Goal: Transaction & Acquisition: Download file/media

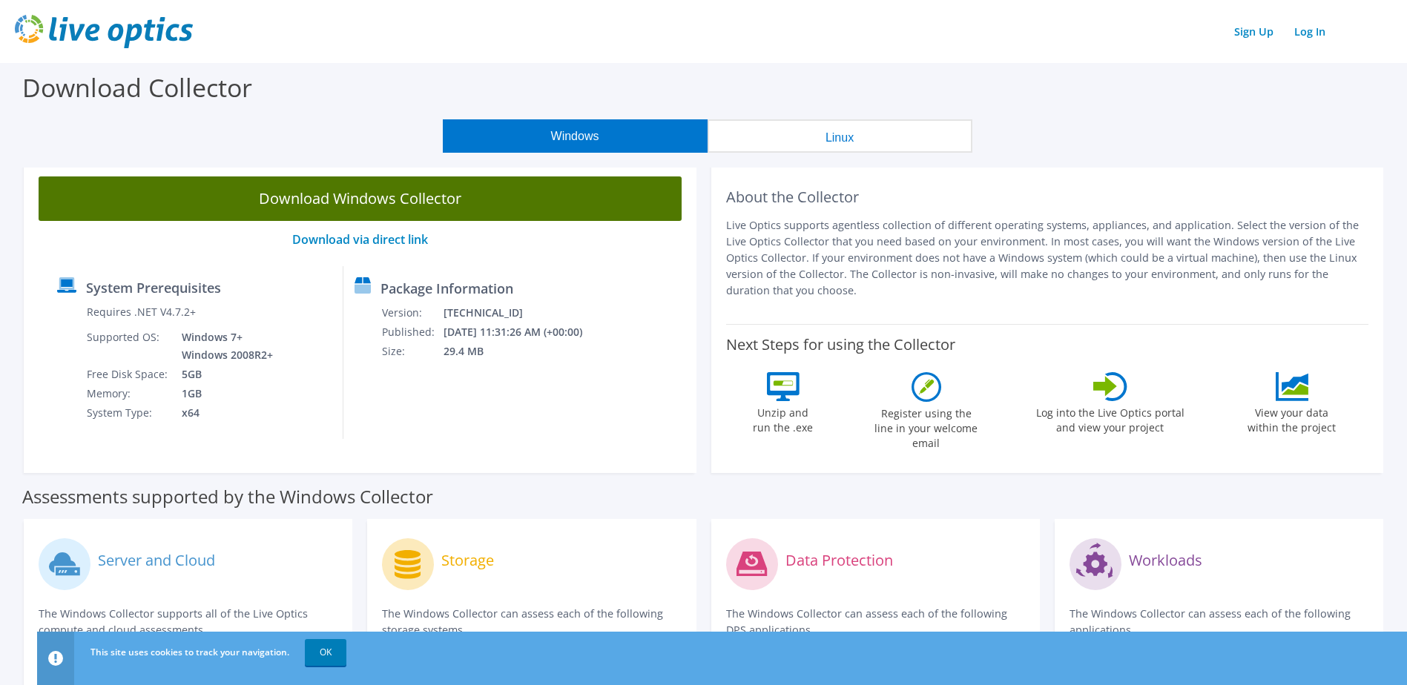
click at [407, 201] on link "Download Windows Collector" at bounding box center [360, 198] width 643 height 44
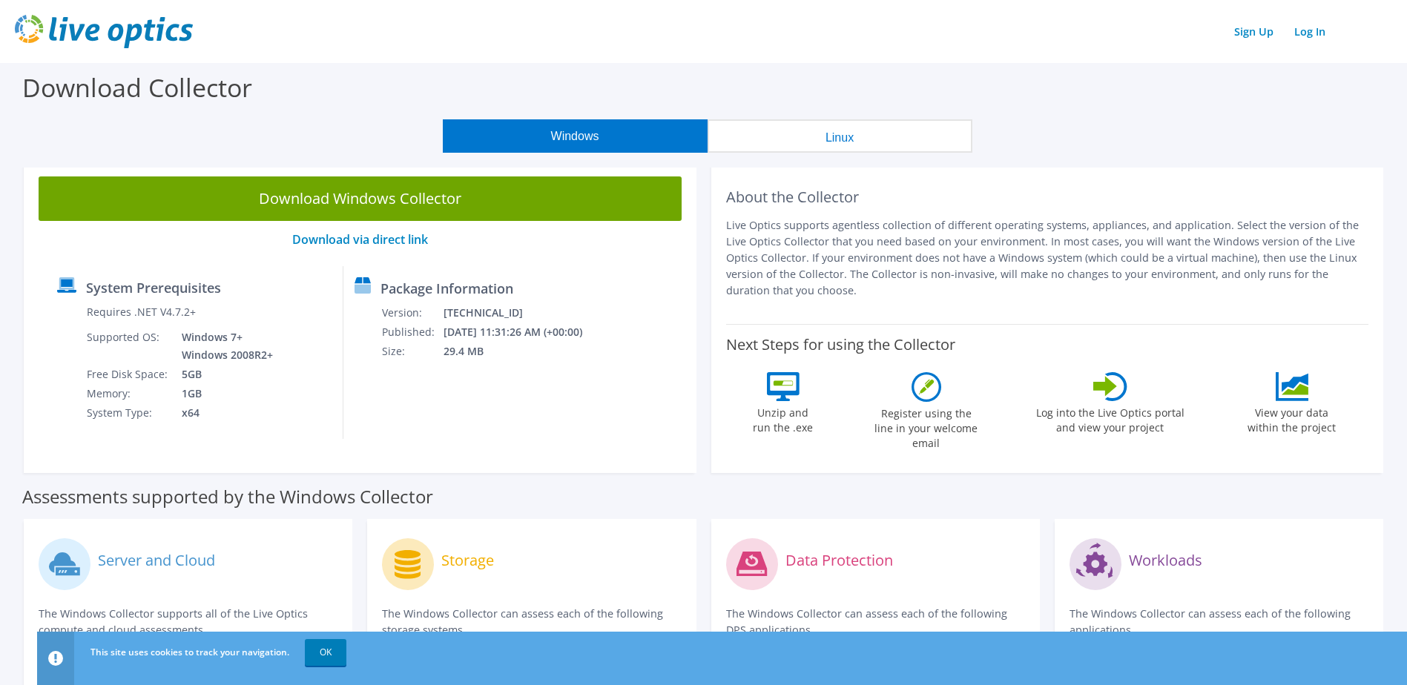
drag, startPoint x: 811, startPoint y: 17, endPoint x: 953, endPoint y: 35, distance: 142.7
click at [953, 35] on div "Sign Up Log In" at bounding box center [703, 31] width 1377 height 33
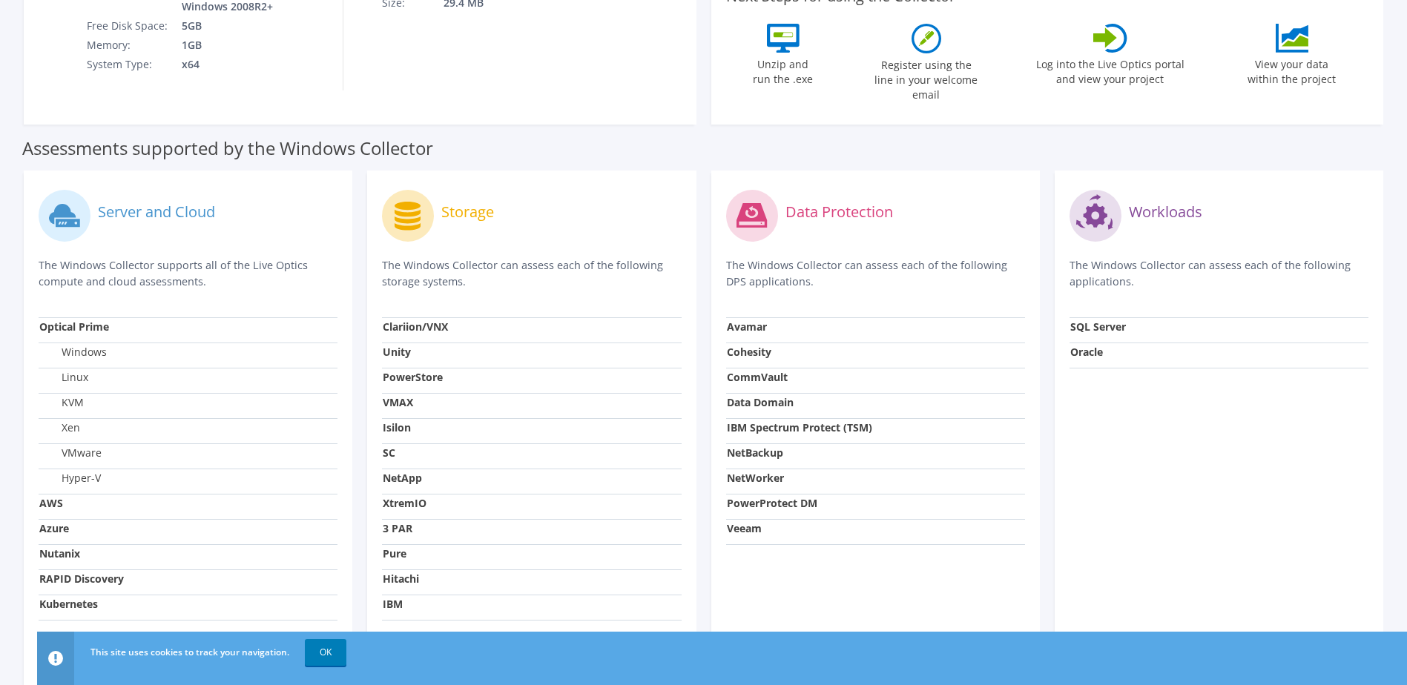
scroll to position [371, 0]
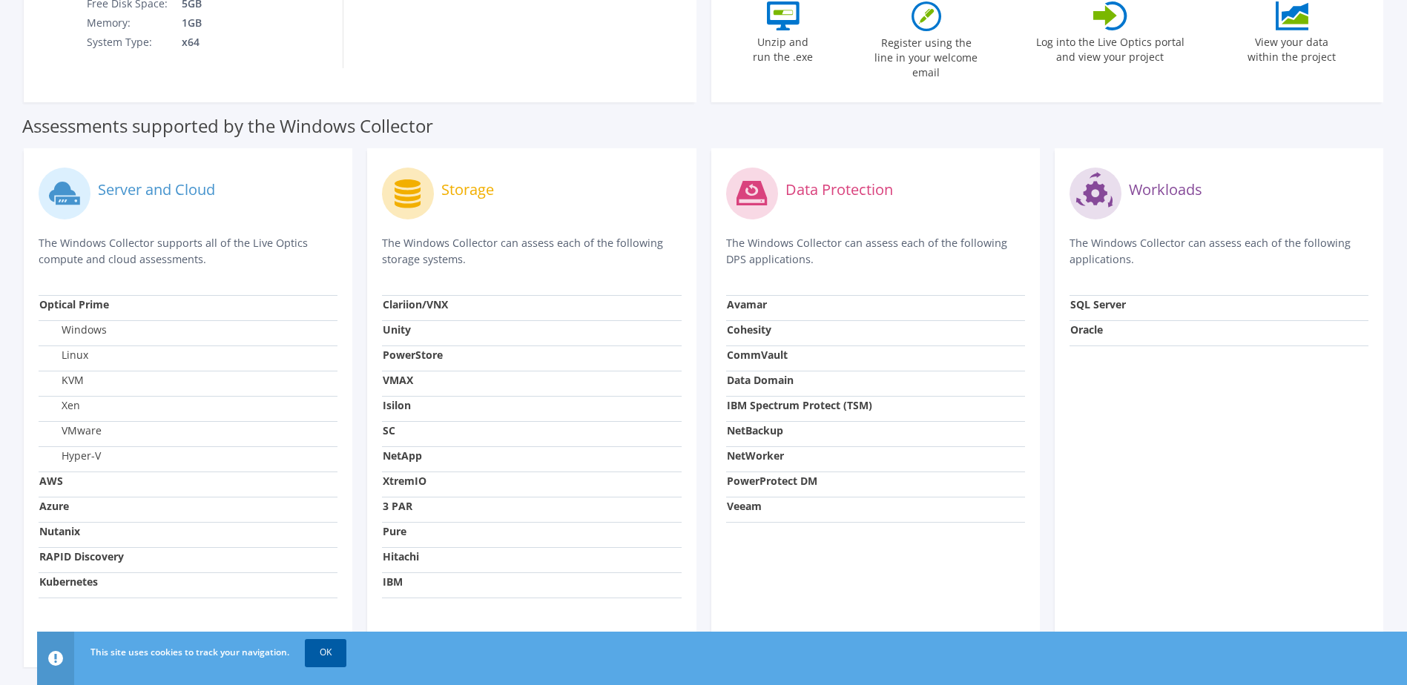
click at [331, 650] on link "OK" at bounding box center [326, 652] width 42 height 27
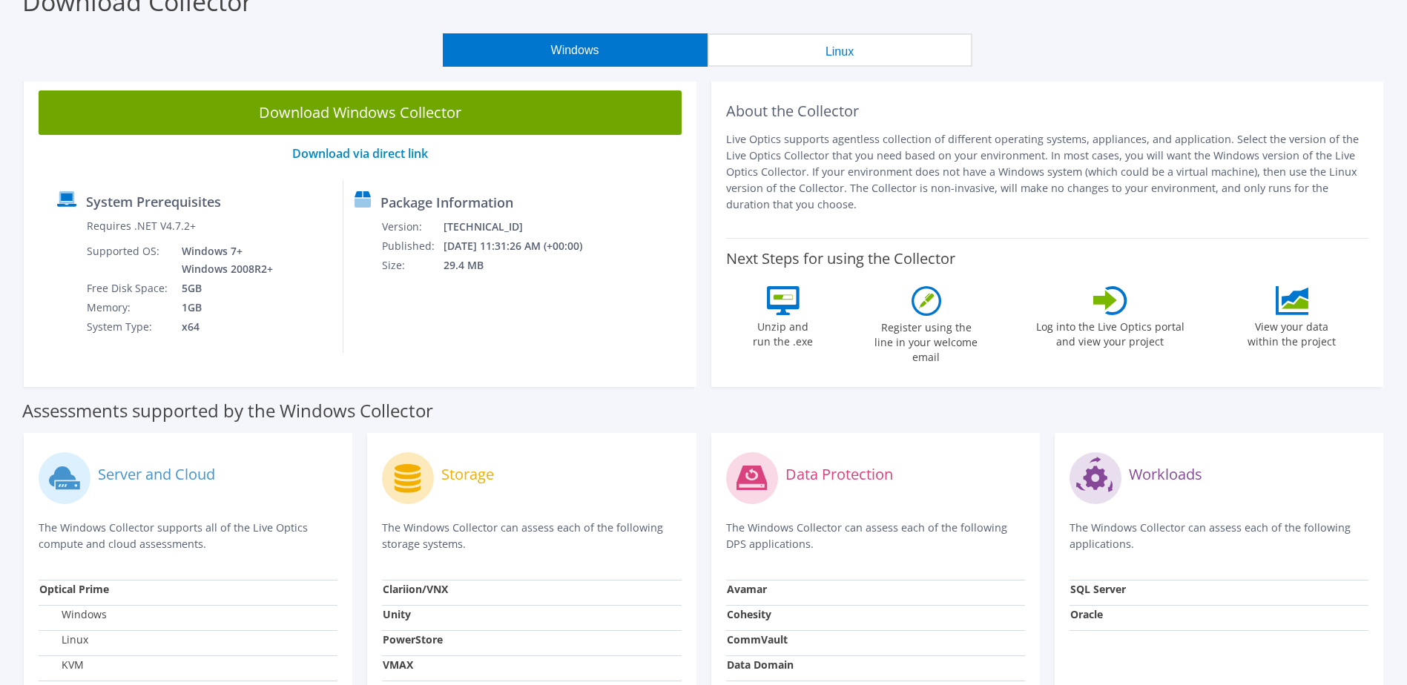
scroll to position [0, 0]
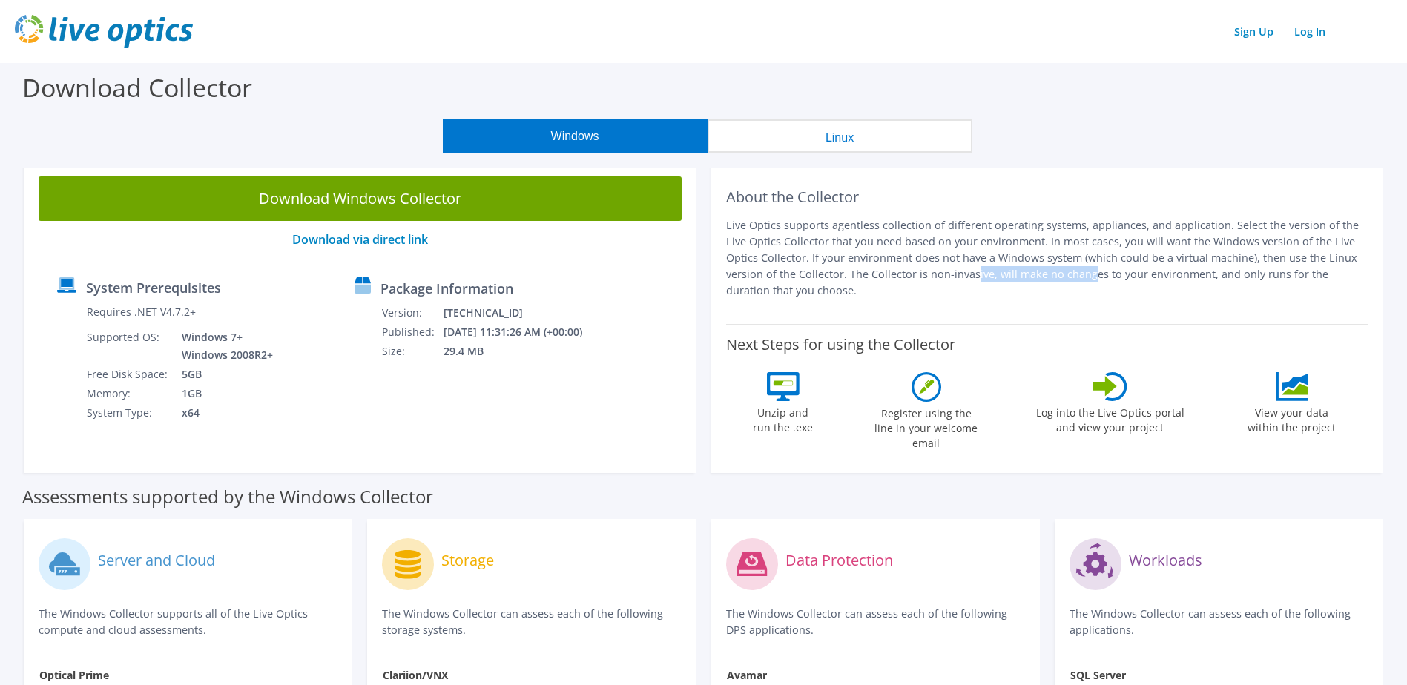
drag, startPoint x: 802, startPoint y: 274, endPoint x: 913, endPoint y: 278, distance: 110.6
click at [913, 278] on p "Live Optics supports agentless collection of different operating systems, appli…" at bounding box center [1047, 258] width 643 height 82
drag, startPoint x: 913, startPoint y: 278, endPoint x: 819, endPoint y: 303, distance: 96.8
click at [819, 303] on div "About the Collector Live Optics supports agentless collection of different oper…" at bounding box center [1047, 242] width 643 height 133
